Goal: Information Seeking & Learning: Learn about a topic

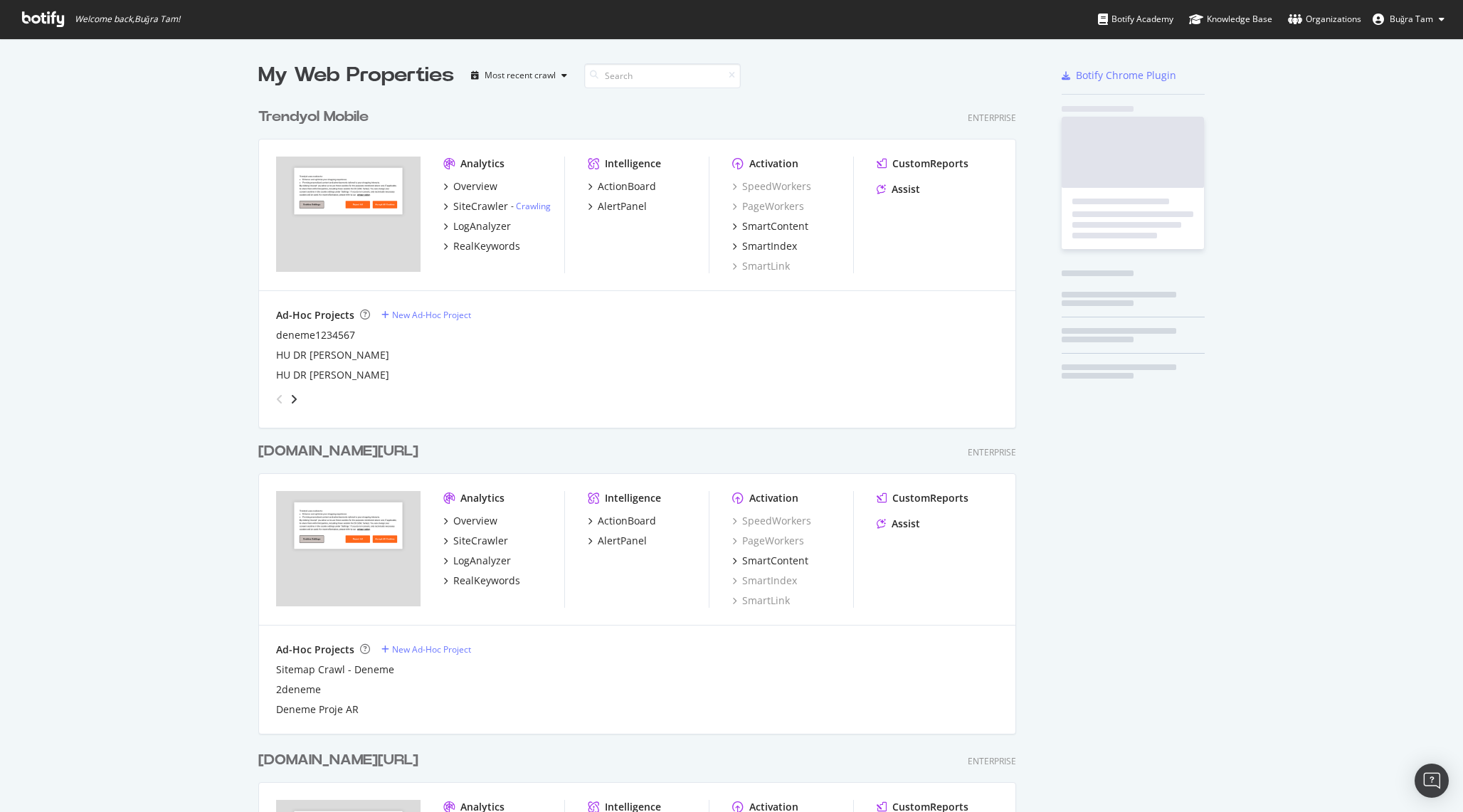
scroll to position [2050, 769]
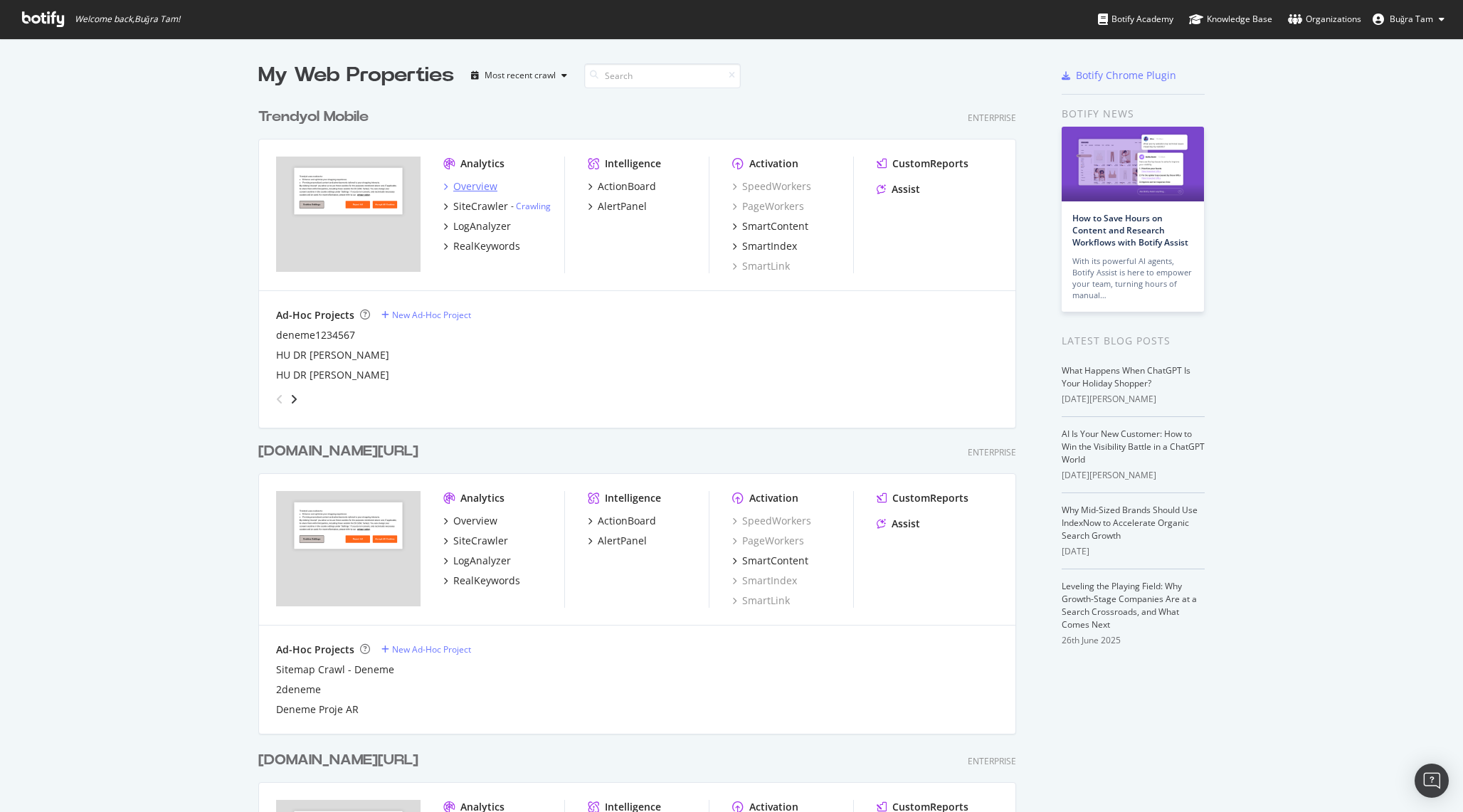
click at [484, 184] on div "Overview" at bounding box center [475, 186] width 44 height 14
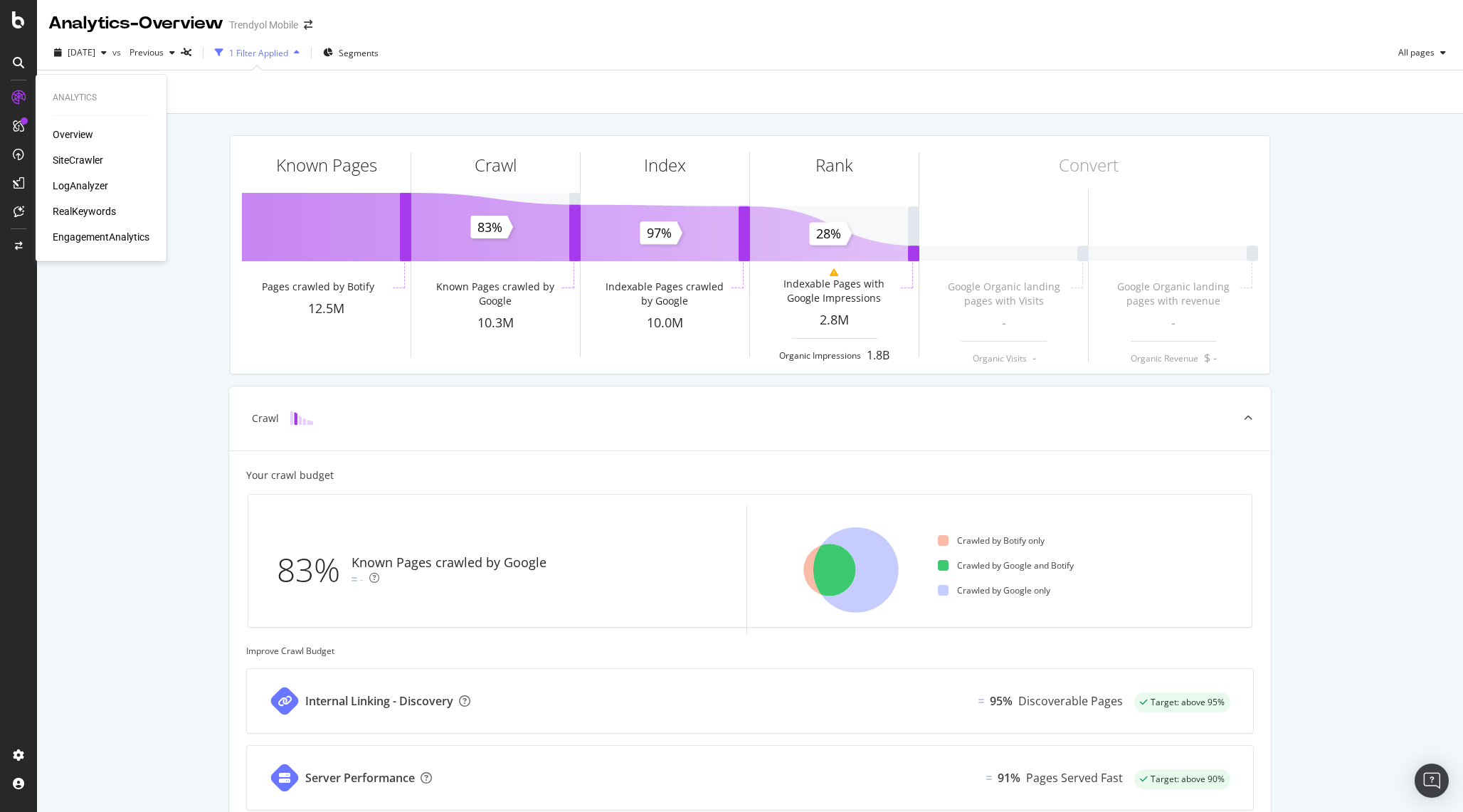
click at [65, 155] on div "SiteCrawler" at bounding box center [77, 160] width 50 height 14
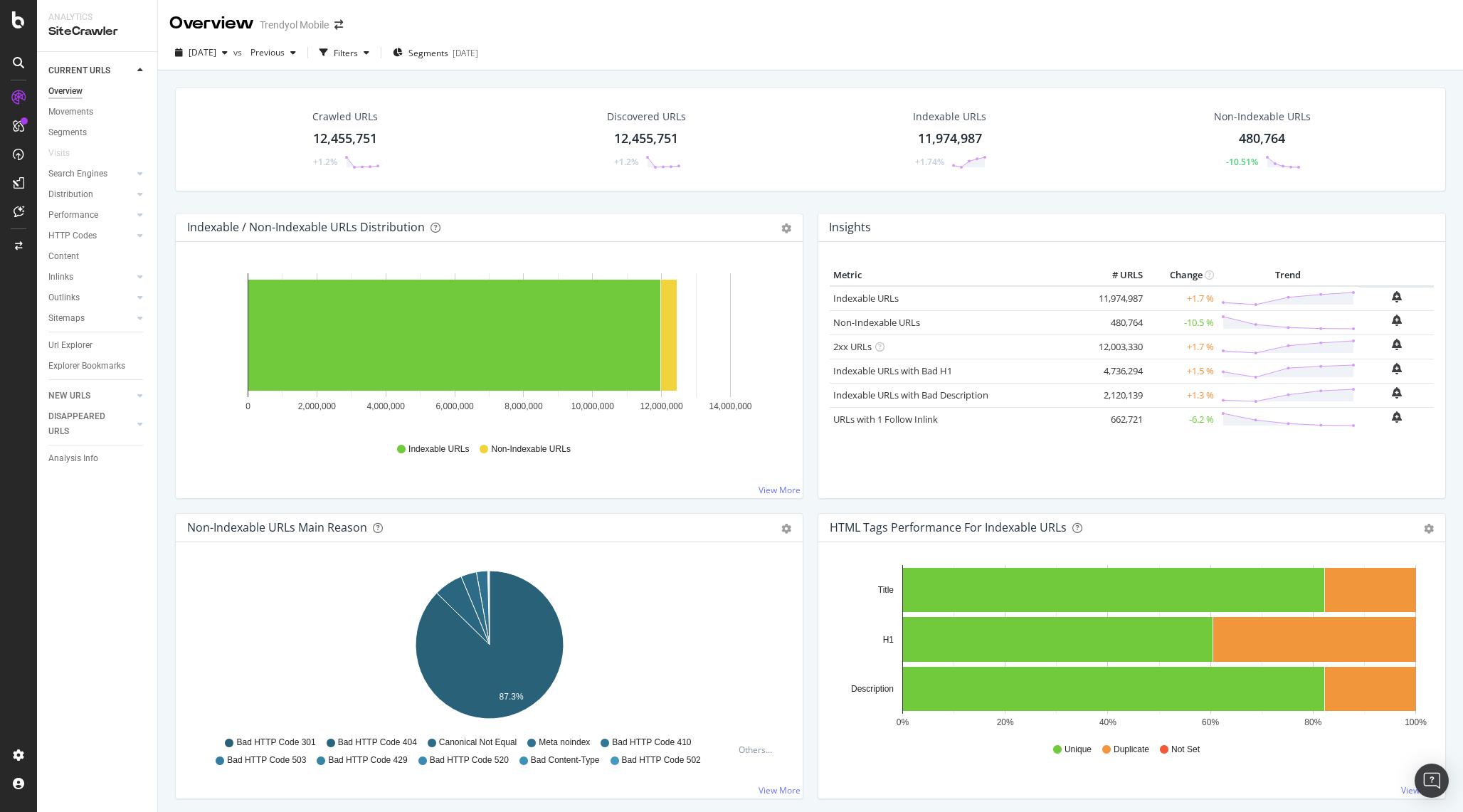
click at [455, 67] on div "[DATE] vs Previous Filters Segments [DATE]" at bounding box center [810, 56] width 1305 height 29
click at [448, 54] on span "Segments" at bounding box center [429, 53] width 40 height 12
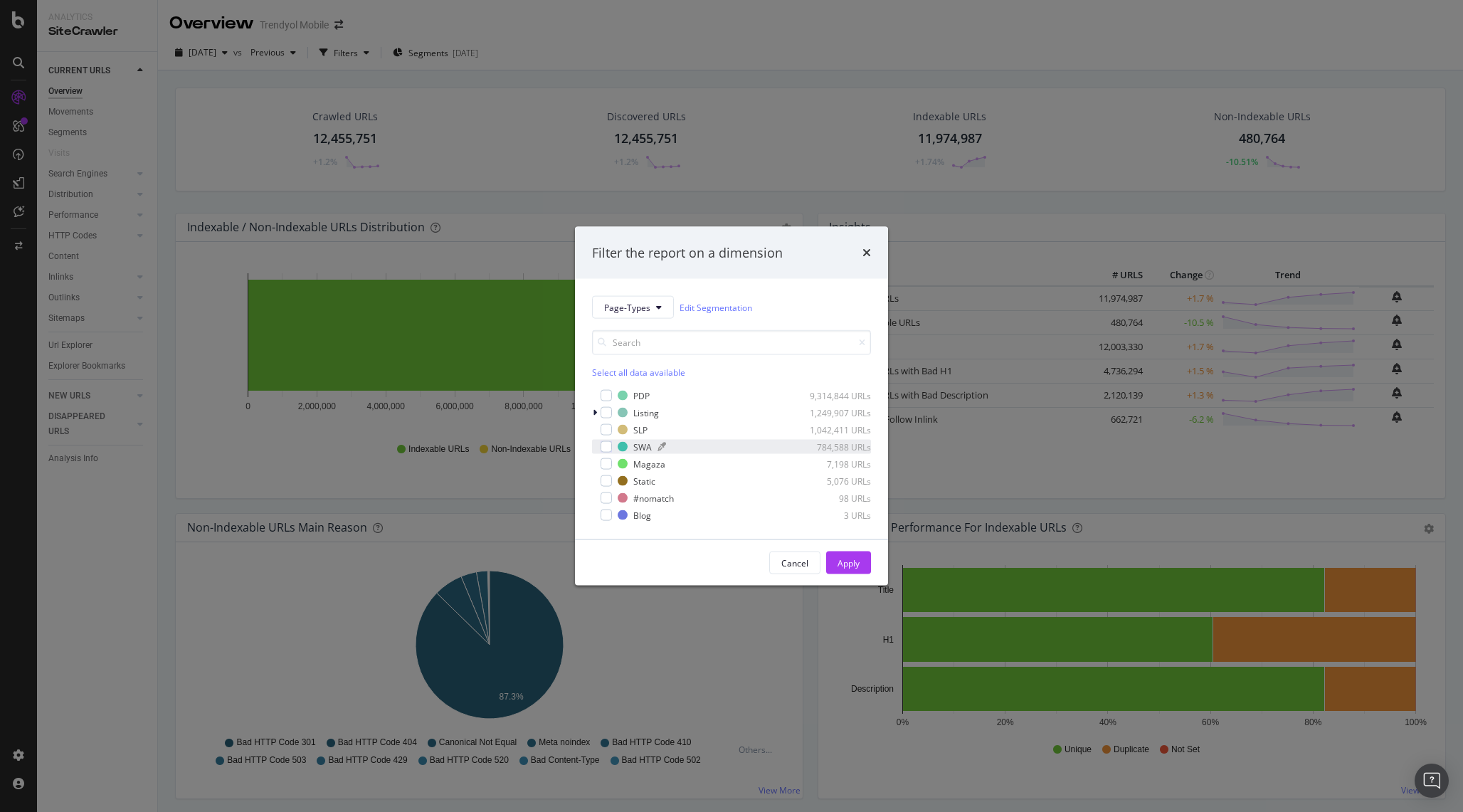
click at [619, 448] on div "modal" at bounding box center [623, 447] width 10 height 10
click at [843, 559] on div "Apply" at bounding box center [849, 562] width 22 height 12
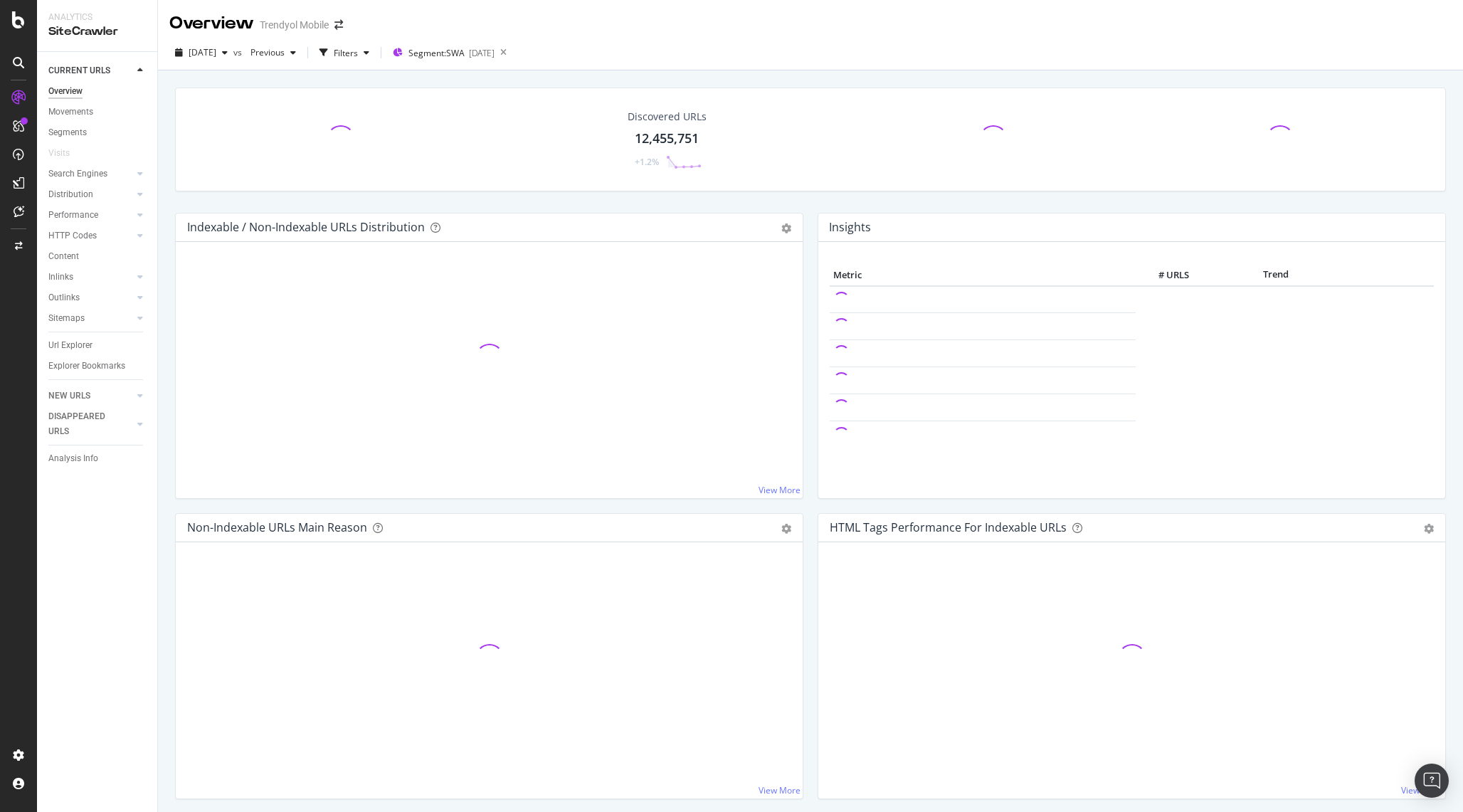
scroll to position [2, 0]
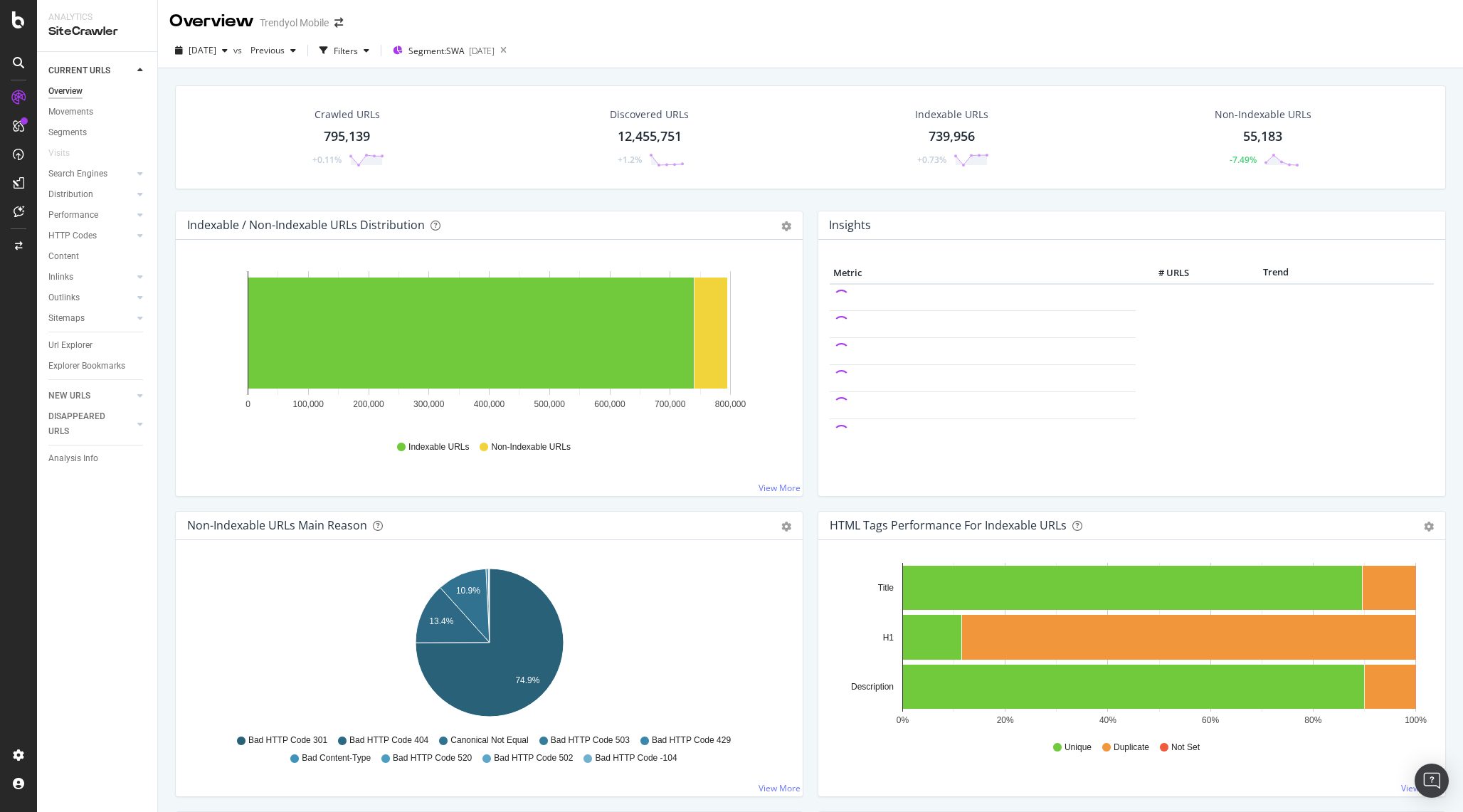
click at [335, 127] on div "Crawled URLs 795,139 +0.11%" at bounding box center [347, 137] width 103 height 74
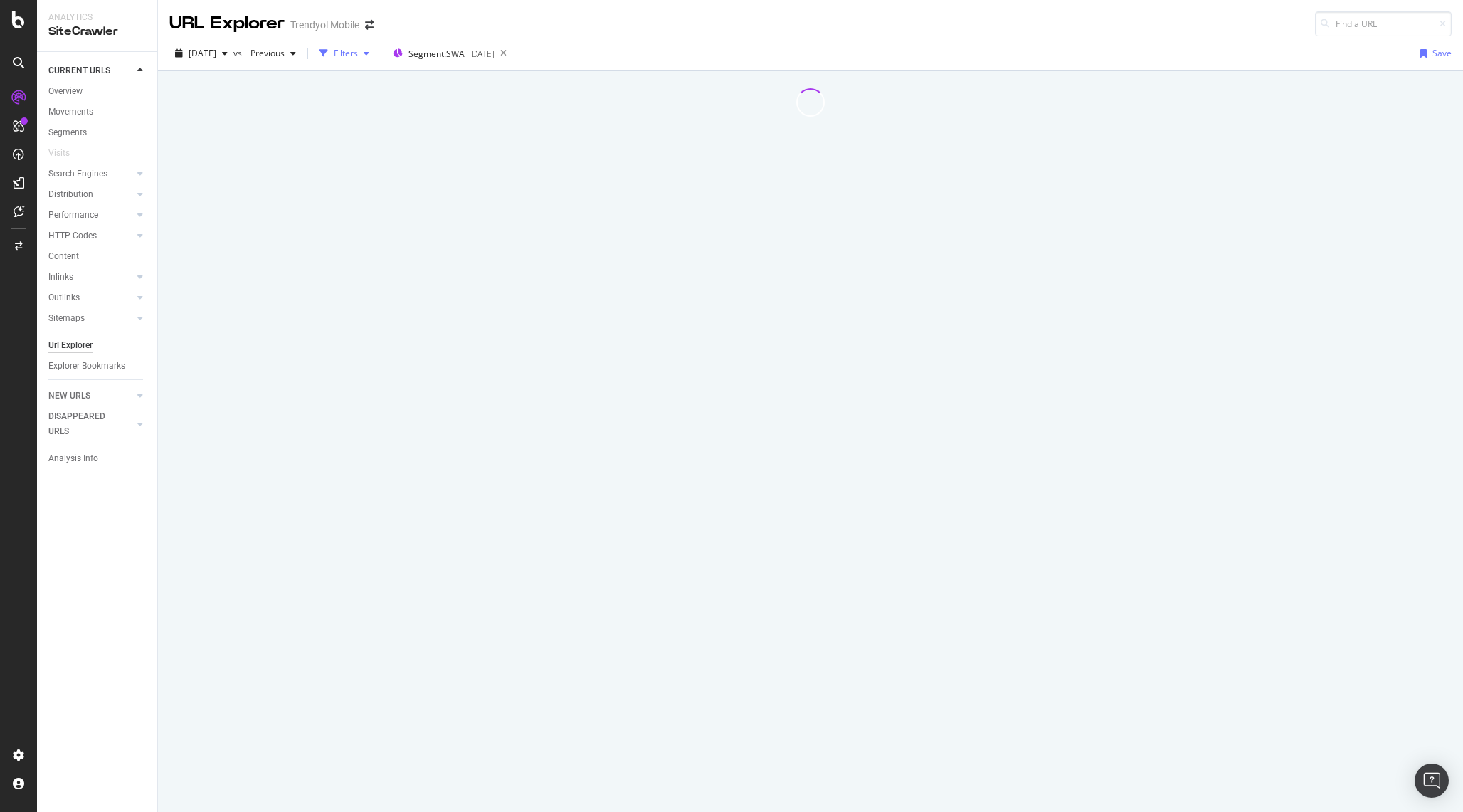
click at [375, 60] on div "Filters" at bounding box center [344, 54] width 61 height 22
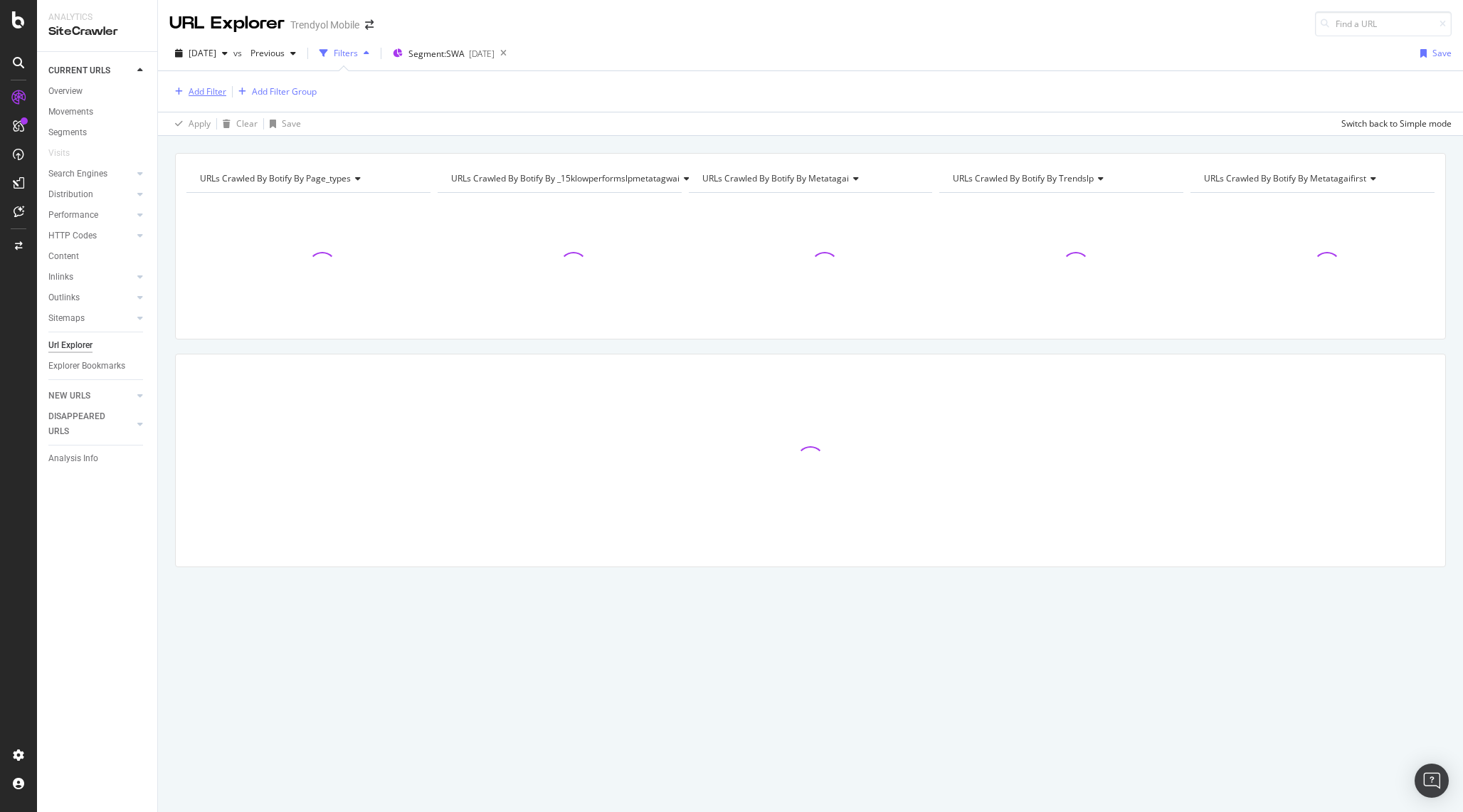
click at [211, 95] on div "Add Filter" at bounding box center [207, 91] width 38 height 12
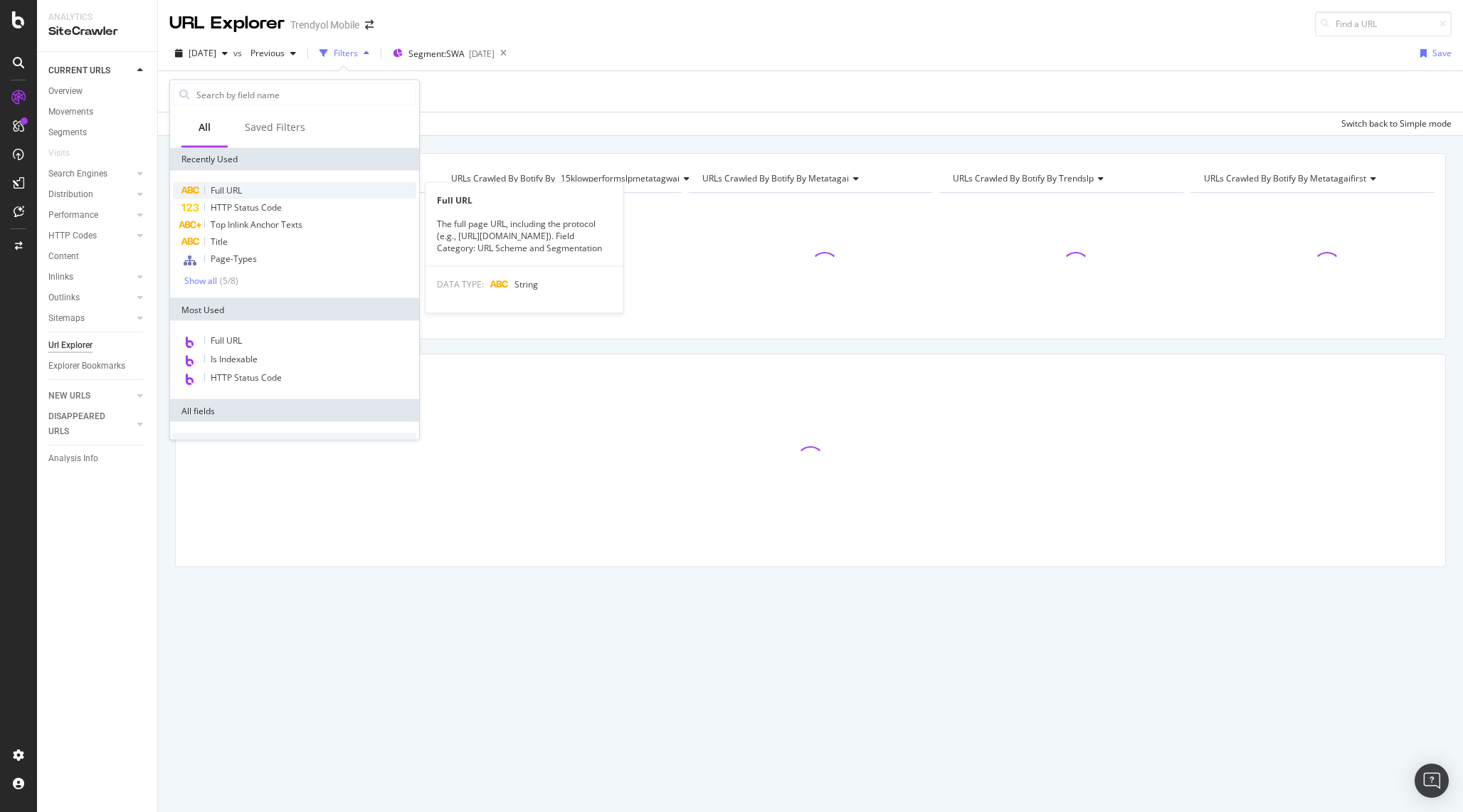
click at [280, 194] on div "Full URL" at bounding box center [295, 191] width 244 height 17
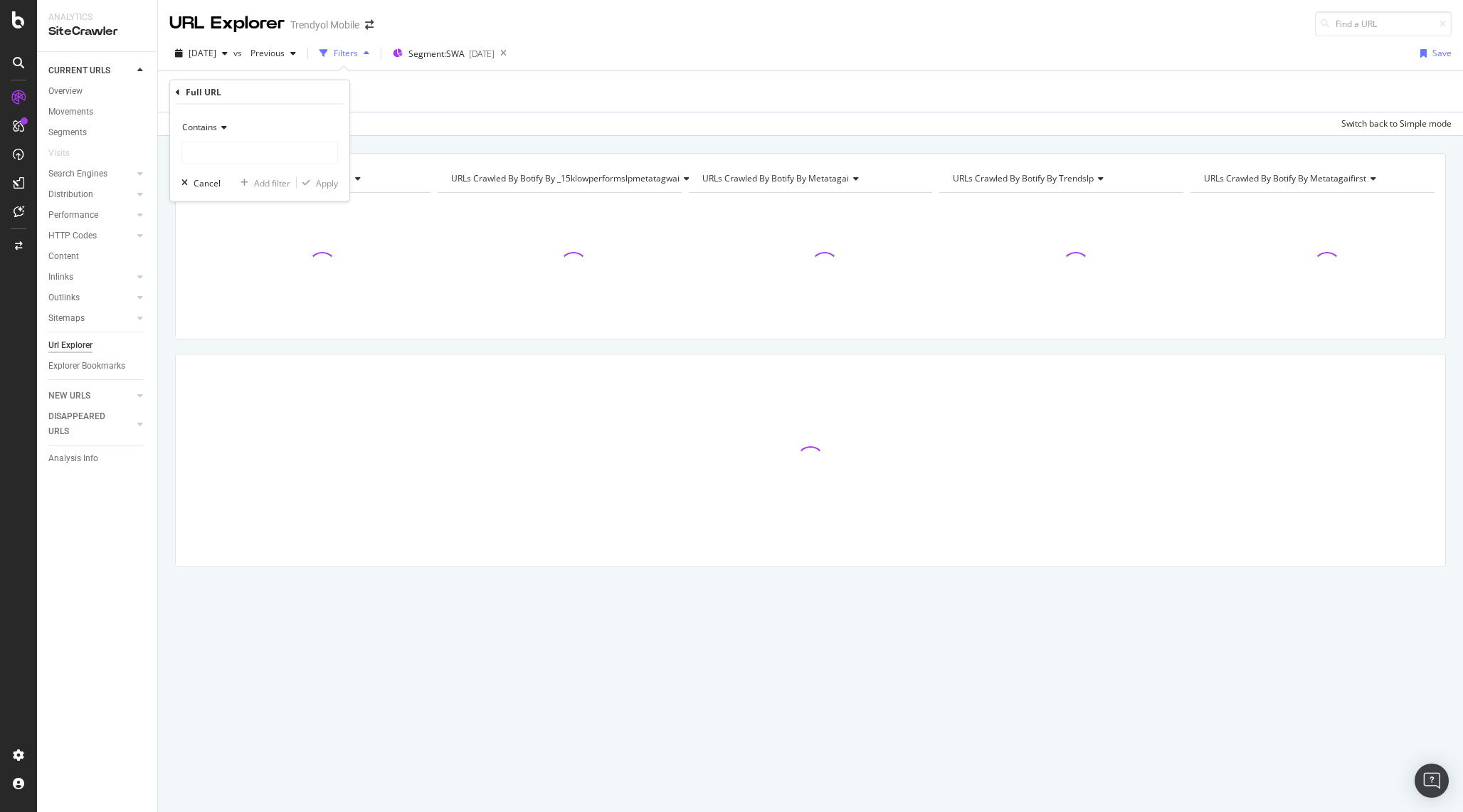
click at [226, 137] on div "Contains" at bounding box center [259, 128] width 156 height 23
click at [270, 285] on div "Doesn't contain" at bounding box center [261, 286] width 152 height 19
click at [272, 151] on input "text" at bounding box center [259, 153] width 155 height 23
type input "pi="
click at [320, 177] on div "Apply" at bounding box center [327, 182] width 22 height 12
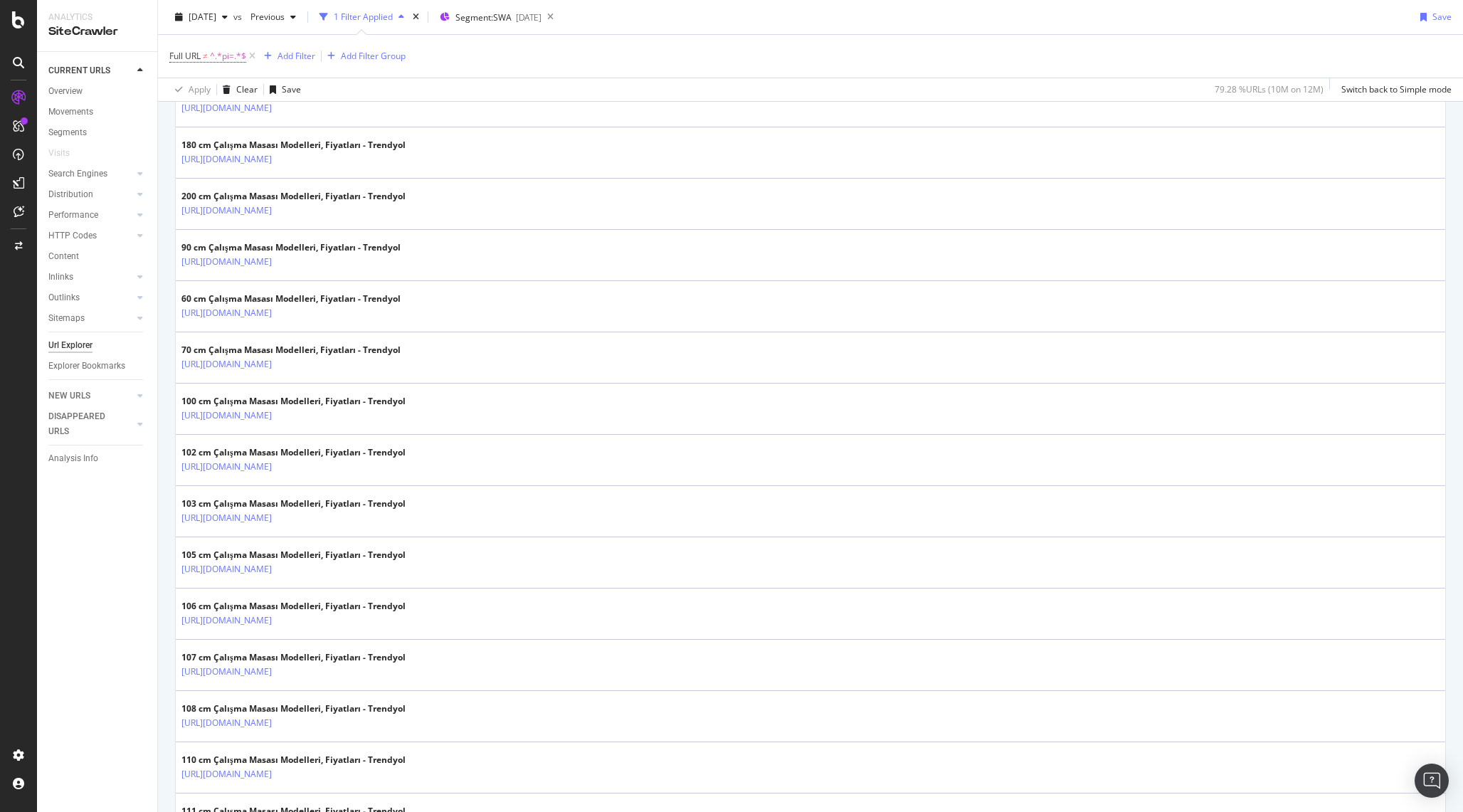
scroll to position [1669, 0]
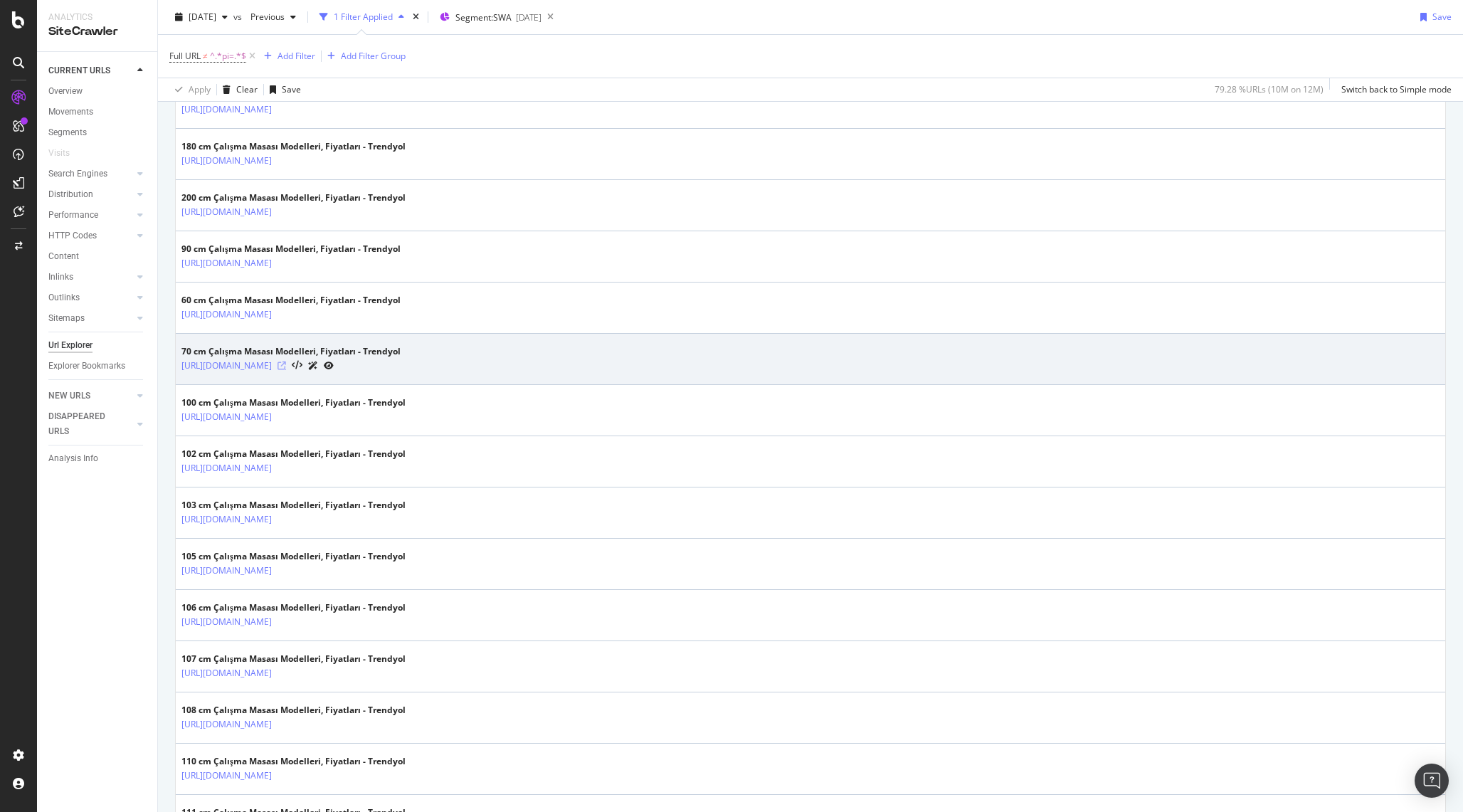
click at [286, 366] on icon at bounding box center [282, 366] width 9 height 9
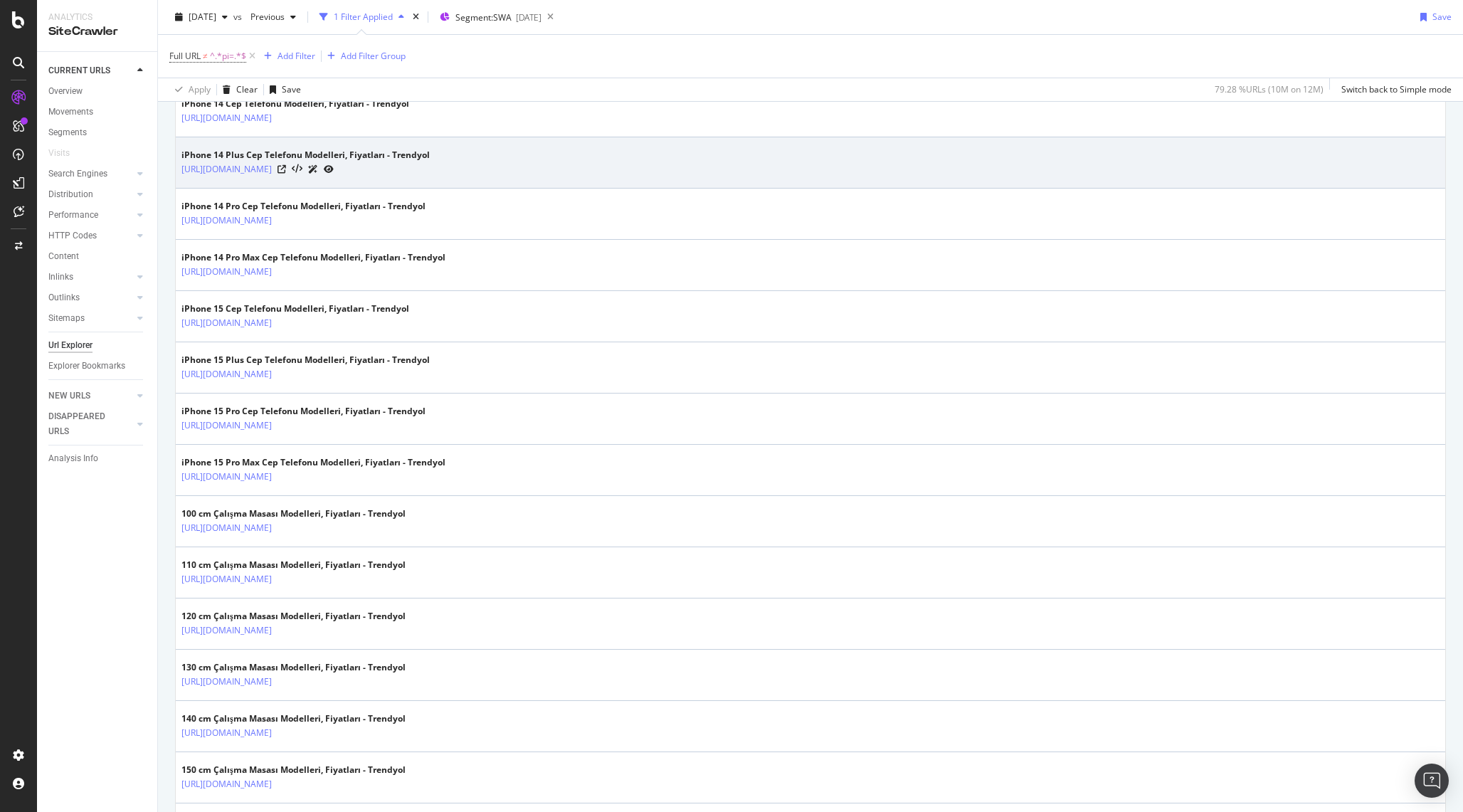
scroll to position [0, 0]
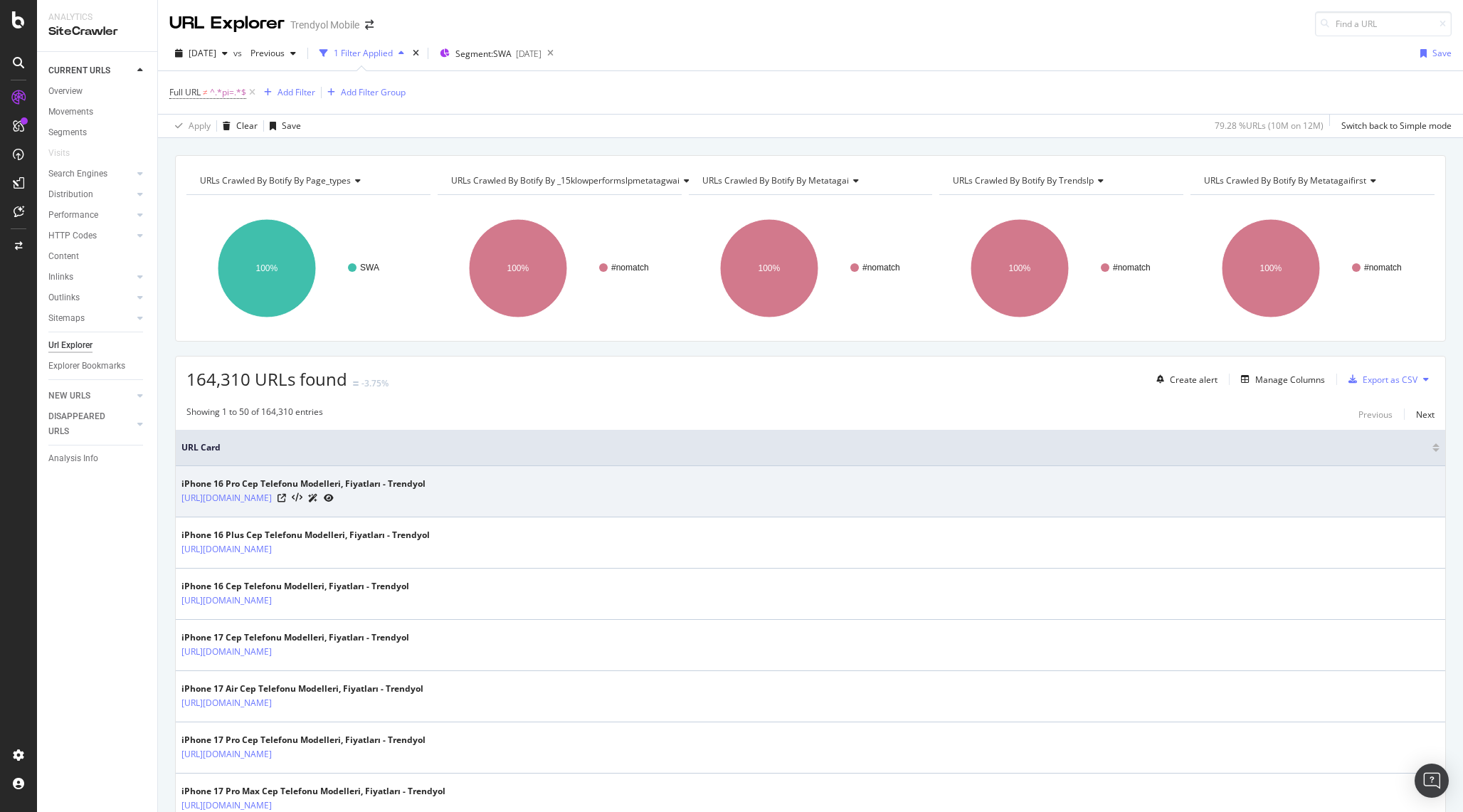
click at [426, 493] on div "[URL][DOMAIN_NAME]" at bounding box center [303, 497] width 244 height 15
click at [286, 497] on icon at bounding box center [282, 498] width 9 height 9
